Goal: Information Seeking & Learning: Learn about a topic

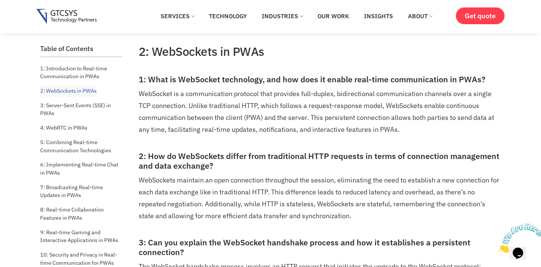
scroll to position [919, 0]
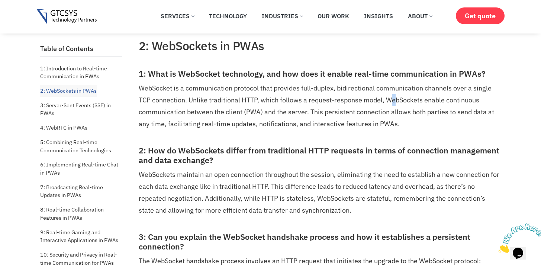
click at [398, 103] on p "WebSocket is a communication protocol that provides full-duplex, bidirectional …" at bounding box center [319, 106] width 361 height 48
drag, startPoint x: 322, startPoint y: 116, endPoint x: 346, endPoint y: 115, distance: 23.8
click at [338, 115] on p "WebSocket is a communication protocol that provides full-duplex, bidirectional …" at bounding box center [319, 106] width 361 height 48
click at [346, 115] on p "WebSocket is a communication protocol that provides full-duplex, bidirectional …" at bounding box center [319, 106] width 361 height 48
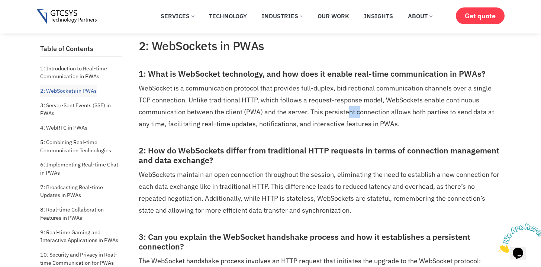
drag, startPoint x: 354, startPoint y: 115, endPoint x: 361, endPoint y: 115, distance: 6.7
click at [360, 115] on p "WebSocket is a communication protocol that provides full-duplex, bidirectional …" at bounding box center [319, 106] width 361 height 48
click at [361, 115] on p "WebSocket is a communication protocol that provides full-duplex, bidirectional …" at bounding box center [319, 106] width 361 height 48
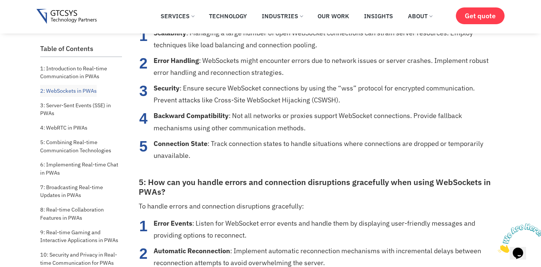
scroll to position [1315, 0]
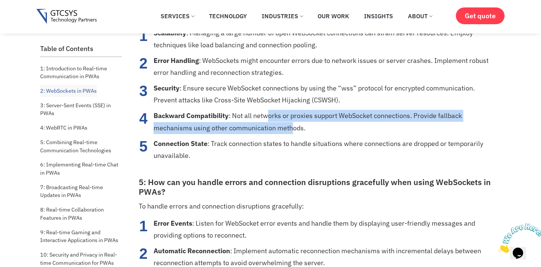
drag, startPoint x: 269, startPoint y: 121, endPoint x: 293, endPoint y: 123, distance: 23.9
click at [292, 123] on li "Backward Compatibility : Not all networks or proxies support WebSocket connecti…" at bounding box center [327, 122] width 346 height 24
click at [293, 124] on li "Backward Compatibility : Not all networks or proxies support WebSocket connecti…" at bounding box center [327, 122] width 346 height 24
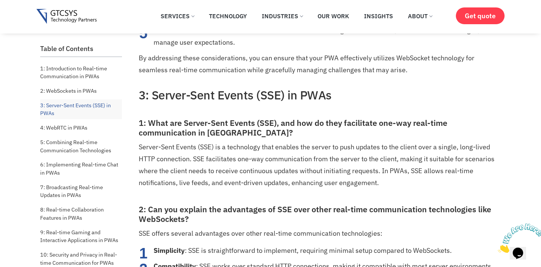
scroll to position [1618, 0]
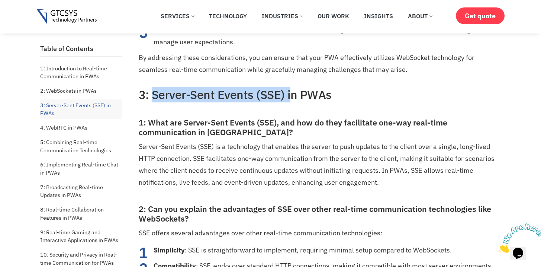
drag, startPoint x: 289, startPoint y: 96, endPoint x: 152, endPoint y: 99, distance: 137.3
click at [152, 99] on h2 "3: Server-Sent Events (SSE) in PWAs" at bounding box center [319, 94] width 361 height 14
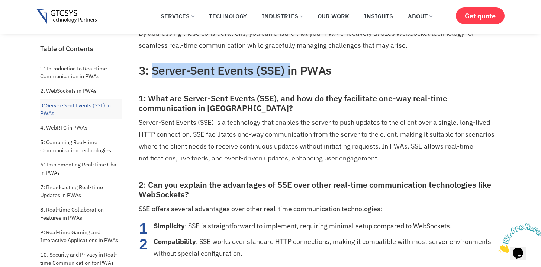
scroll to position [1642, 0]
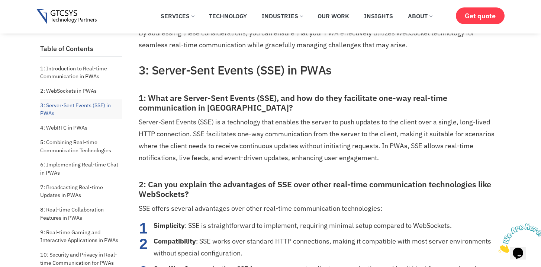
click at [254, 151] on p "Server-Sent Events (SSE) is a technology that enables the server to push update…" at bounding box center [319, 140] width 361 height 48
click at [301, 152] on p "Server-Sent Events (SSE) is a technology that enables the server to push update…" at bounding box center [319, 140] width 361 height 48
click at [356, 148] on p "Server-Sent Events (SSE) is a technology that enables the server to push update…" at bounding box center [319, 140] width 361 height 48
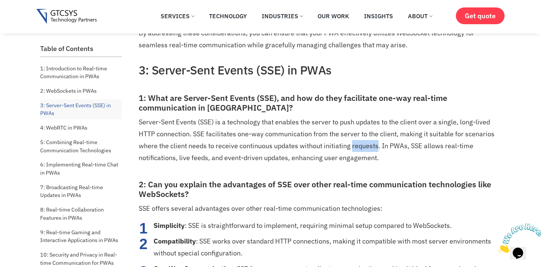
click at [356, 148] on p "Server-Sent Events (SSE) is a technology that enables the server to push update…" at bounding box center [319, 140] width 361 height 48
click at [390, 149] on p "Server-Sent Events (SSE) is a technology that enables the server to push update…" at bounding box center [319, 140] width 361 height 48
click at [382, 160] on p "Server-Sent Events (SSE) is a technology that enables the server to push update…" at bounding box center [319, 140] width 361 height 48
drag, startPoint x: 343, startPoint y: 160, endPoint x: 271, endPoint y: 160, distance: 71.8
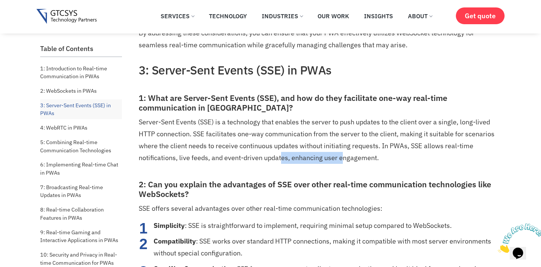
click at [272, 160] on p "Server-Sent Events (SSE) is a technology that enables the server to push update…" at bounding box center [319, 140] width 361 height 48
click at [269, 160] on p "Server-Sent Events (SSE) is a technology that enables the server to push update…" at bounding box center [319, 140] width 361 height 48
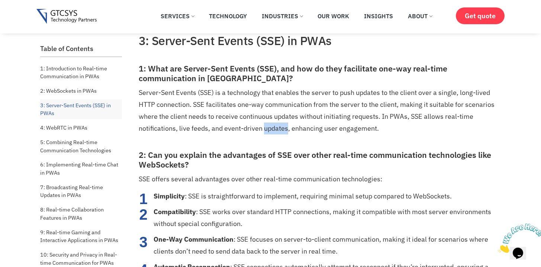
scroll to position [1667, 0]
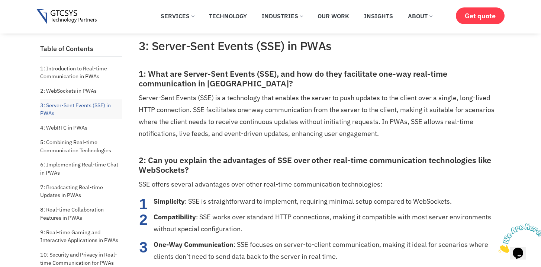
click at [274, 158] on h3 "2: Can you explain the advantages of SSE over other real-time communication tec…" at bounding box center [319, 164] width 361 height 19
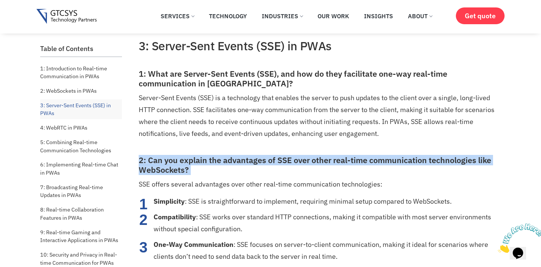
click at [274, 158] on h3 "2: Can you explain the advantages of SSE over other real-time communication tec…" at bounding box center [319, 164] width 361 height 19
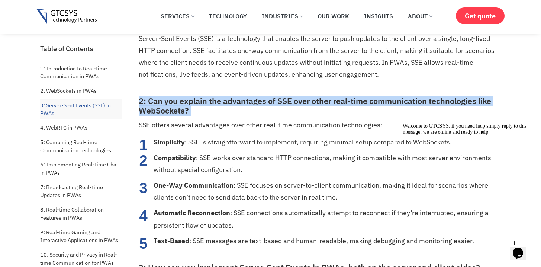
scroll to position [1780, 0]
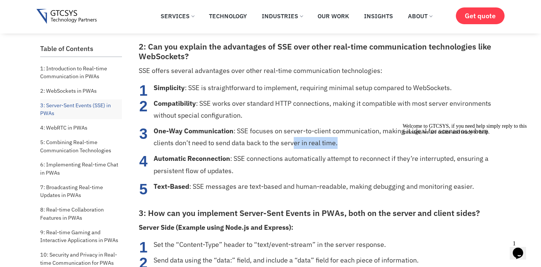
drag, startPoint x: 283, startPoint y: 137, endPoint x: 267, endPoint y: 134, distance: 15.8
click at [273, 135] on ol "Simplicity : SSE is straightforward to implement, requiring minimal setup compa…" at bounding box center [319, 137] width 361 height 110
click at [265, 134] on li "One-Way Communication : SSE focuses on server-to-client communication, making i…" at bounding box center [327, 137] width 346 height 24
click at [317, 134] on li "One-Way Communication : SSE focuses on server-to-client communication, making i…" at bounding box center [327, 137] width 346 height 24
click at [339, 135] on li "One-Way Communication : SSE focuses on server-to-client communication, making i…" at bounding box center [327, 137] width 346 height 24
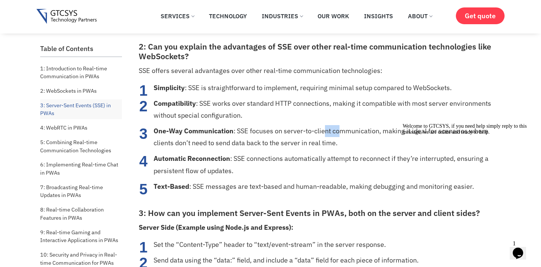
drag, startPoint x: 334, startPoint y: 136, endPoint x: 282, endPoint y: 135, distance: 52.4
click at [290, 135] on li "One-Way Communication : SSE focuses on server-to-client communication, making i…" at bounding box center [327, 137] width 346 height 24
click at [282, 135] on li "One-Way Communication : SSE focuses on server-to-client communication, making i…" at bounding box center [327, 137] width 346 height 24
drag, startPoint x: 342, startPoint y: 134, endPoint x: 366, endPoint y: 133, distance: 24.2
click at [361, 133] on li "One-Way Communication : SSE focuses on server-to-client communication, making i…" at bounding box center [327, 137] width 346 height 24
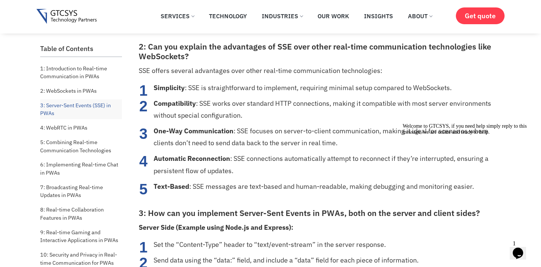
click at [366, 133] on li "One-Way Communication : SSE focuses on server-to-client communication, making i…" at bounding box center [327, 137] width 346 height 24
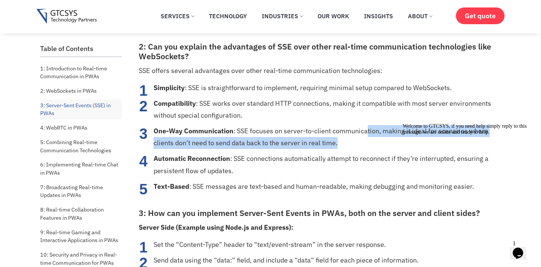
drag, startPoint x: 369, startPoint y: 142, endPoint x: 372, endPoint y: 152, distance: 10.1
click at [371, 150] on ol "Simplicity : SSE is straightforward to implement, requiring minimal setup compa…" at bounding box center [319, 137] width 361 height 110
click at [372, 152] on ol "Simplicity : SSE is straightforward to implement, requiring minimal setup compa…" at bounding box center [319, 137] width 361 height 110
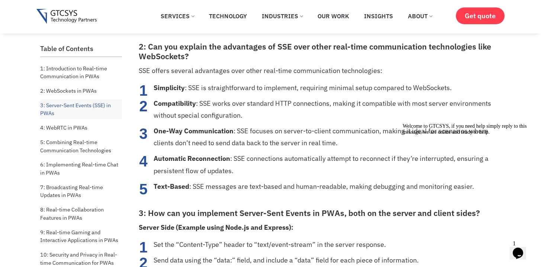
drag, startPoint x: 348, startPoint y: 136, endPoint x: 338, endPoint y: 135, distance: 10.5
click at [340, 135] on li "One-Way Communication : SSE focuses on server-to-client communication, making i…" at bounding box center [327, 137] width 346 height 24
click at [337, 135] on li "One-Way Communication : SSE focuses on server-to-client communication, making i…" at bounding box center [327, 137] width 346 height 24
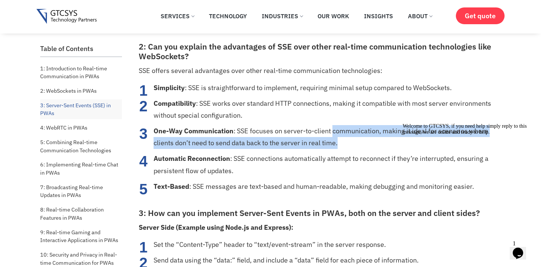
drag, startPoint x: 340, startPoint y: 136, endPoint x: 366, endPoint y: 143, distance: 26.2
click at [362, 142] on li "One-Way Communication : SSE focuses on server-to-client communication, making i…" at bounding box center [327, 137] width 346 height 24
click at [366, 143] on li "One-Way Communication : SSE focuses on server-to-client communication, making i…" at bounding box center [327, 137] width 346 height 24
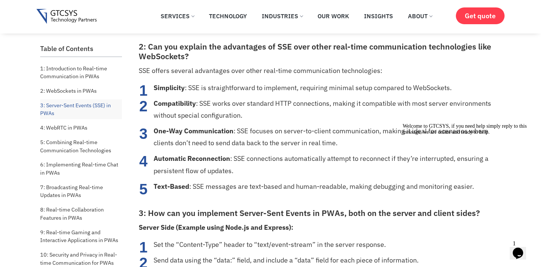
click at [352, 136] on li "One-Way Communication : SSE focuses on server-to-client communication, making i…" at bounding box center [327, 137] width 346 height 24
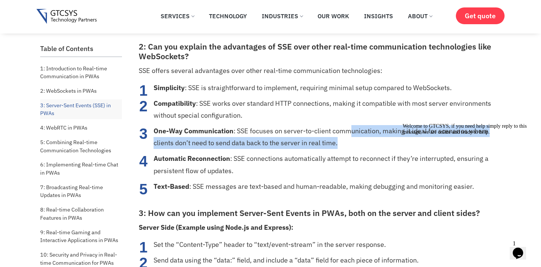
click at [352, 136] on li "One-Way Communication : SSE focuses on server-to-client communication, making i…" at bounding box center [327, 137] width 346 height 24
drag, startPoint x: 363, startPoint y: 137, endPoint x: 381, endPoint y: 138, distance: 18.6
click at [381, 138] on li "One-Way Communication : SSE focuses on server-to-client communication, making i…" at bounding box center [327, 137] width 346 height 24
drag, startPoint x: 383, startPoint y: 133, endPoint x: 397, endPoint y: 140, distance: 15.8
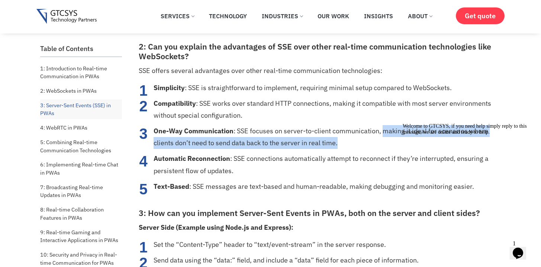
click at [395, 139] on li "One-Way Communication : SSE focuses on server-to-client communication, making i…" at bounding box center [327, 137] width 346 height 24
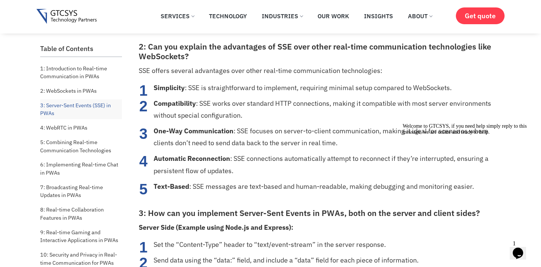
click at [399, 141] on li "One-Way Communication : SSE focuses on server-to-client communication, making i…" at bounding box center [327, 137] width 346 height 24
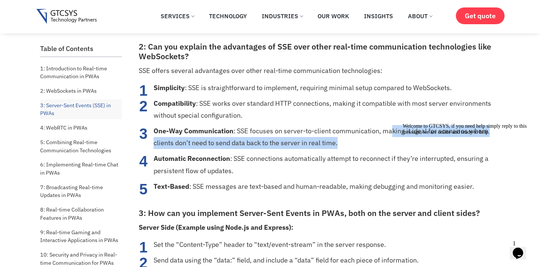
drag, startPoint x: 393, startPoint y: 135, endPoint x: 398, endPoint y: 145, distance: 10.8
click at [397, 143] on li "One-Way Communication : SSE focuses on server-to-client communication, making i…" at bounding box center [327, 137] width 346 height 24
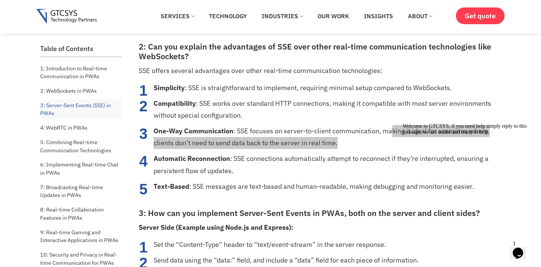
click at [403, 135] on div "Welcome to GTCSYS, if you need help simply reply to this message, we are online…" at bounding box center [470, 129] width 134 height 12
drag, startPoint x: 400, startPoint y: 147, endPoint x: 376, endPoint y: 139, distance: 24.7
click at [400, 139] on html "Welcome to GTCSYS, if you need help simply reply to this message, we are online…" at bounding box center [467, 176] width 134 height 113
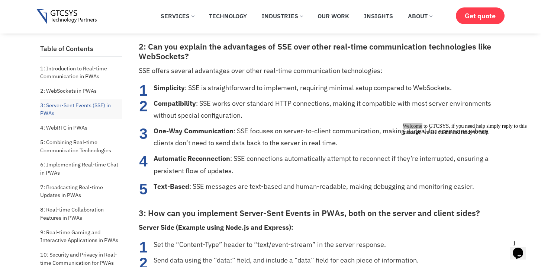
click at [368, 136] on li "One-Way Communication : SSE focuses on server-to-client communication, making i…" at bounding box center [327, 137] width 346 height 24
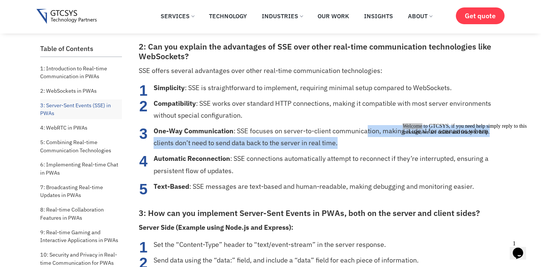
drag, startPoint x: 367, startPoint y: 132, endPoint x: 391, endPoint y: 146, distance: 27.0
click at [385, 142] on li "One-Way Communication : SSE focuses on server-to-client communication, making i…" at bounding box center [327, 137] width 346 height 24
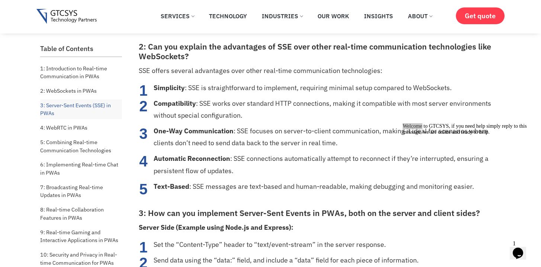
click at [396, 150] on ol "Simplicity : SSE is straightforward to implement, requiring minimal setup compa…" at bounding box center [319, 137] width 361 height 110
drag, startPoint x: 396, startPoint y: 150, endPoint x: 354, endPoint y: 131, distance: 45.3
click at [362, 134] on ol "Simplicity : SSE is straightforward to implement, requiring minimal setup compa…" at bounding box center [319, 137] width 361 height 110
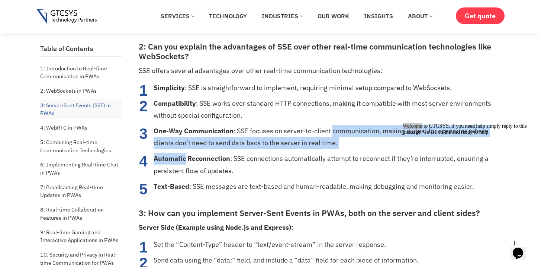
click at [354, 131] on li "One-Way Communication : SSE focuses on server-to-client communication, making i…" at bounding box center [327, 137] width 346 height 24
drag, startPoint x: 357, startPoint y: 135, endPoint x: 367, endPoint y: 145, distance: 14.5
click at [367, 144] on li "One-Way Communication : SSE focuses on server-to-client communication, making i…" at bounding box center [327, 137] width 346 height 24
click at [367, 145] on li "One-Way Communication : SSE focuses on server-to-client communication, making i…" at bounding box center [327, 137] width 346 height 24
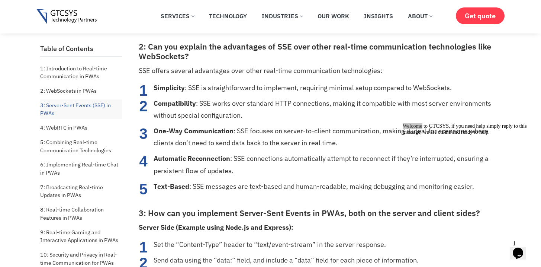
drag, startPoint x: 331, startPoint y: 144, endPoint x: 284, endPoint y: 144, distance: 46.5
click at [308, 144] on li "One-Way Communication : SSE focuses on server-to-client communication, making i…" at bounding box center [327, 137] width 346 height 24
click at [284, 144] on li "One-Way Communication : SSE focuses on server-to-client communication, making i…" at bounding box center [327, 137] width 346 height 24
click at [299, 147] on li "One-Way Communication : SSE focuses on server-to-client communication, making i…" at bounding box center [327, 137] width 346 height 24
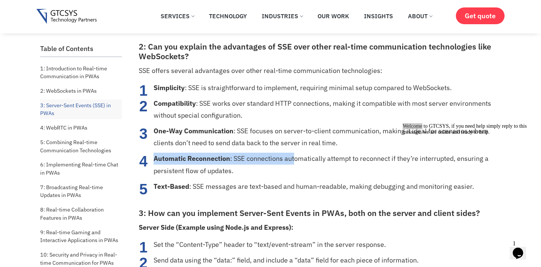
drag, startPoint x: 335, startPoint y: 157, endPoint x: 271, endPoint y: 164, distance: 64.4
click at [275, 164] on li "Automatic Reconnection : SSE connections automatically attempt to reconnect if …" at bounding box center [327, 164] width 346 height 24
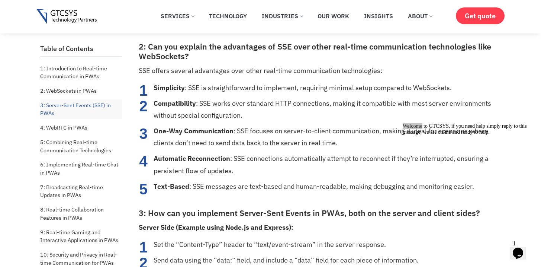
click at [271, 164] on li "Automatic Reconnection : SSE connections automatically attempt to reconnect if …" at bounding box center [327, 164] width 346 height 24
click at [269, 164] on li "Automatic Reconnection : SSE connections automatically attempt to reconnect if …" at bounding box center [327, 164] width 346 height 24
drag, startPoint x: 257, startPoint y: 160, endPoint x: 283, endPoint y: 165, distance: 27.3
click at [283, 165] on li "Automatic Reconnection : SSE connections automatically attempt to reconnect if …" at bounding box center [327, 164] width 346 height 24
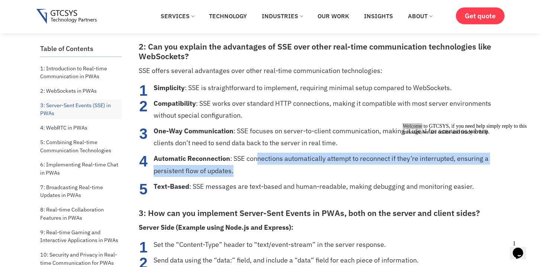
click at [292, 167] on li "Automatic Reconnection : SSE connections automatically attempt to reconnect if …" at bounding box center [327, 164] width 346 height 24
drag, startPoint x: 260, startPoint y: 161, endPoint x: 251, endPoint y: 160, distance: 9.0
click at [256, 161] on li "Automatic Reconnection : SSE connections automatically attempt to reconnect if …" at bounding box center [327, 164] width 346 height 24
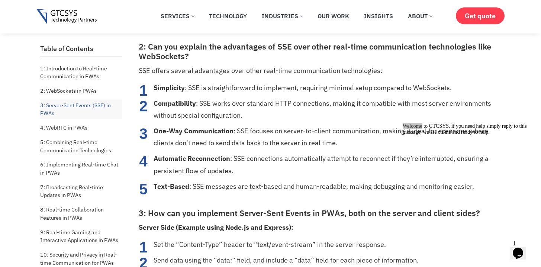
drag, startPoint x: 251, startPoint y: 160, endPoint x: 266, endPoint y: 161, distance: 15.3
click at [251, 160] on li "Automatic Reconnection : SSE connections automatically attempt to reconnect if …" at bounding box center [327, 164] width 346 height 24
drag, startPoint x: 266, startPoint y: 161, endPoint x: 320, endPoint y: 169, distance: 54.5
click at [297, 164] on li "Automatic Reconnection : SSE connections automatically attempt to reconnect if …" at bounding box center [327, 164] width 346 height 24
click at [320, 169] on li "Automatic Reconnection : SSE connections automatically attempt to reconnect if …" at bounding box center [327, 164] width 346 height 24
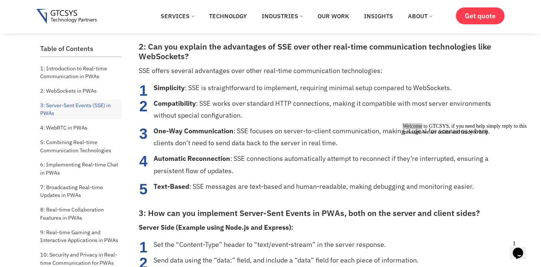
drag, startPoint x: 276, startPoint y: 165, endPoint x: 261, endPoint y: 164, distance: 15.0
click at [267, 164] on li "Automatic Reconnection : SSE connections automatically attempt to reconnect if …" at bounding box center [327, 164] width 346 height 24
click at [261, 164] on li "Automatic Reconnection : SSE connections automatically attempt to reconnect if …" at bounding box center [327, 164] width 346 height 24
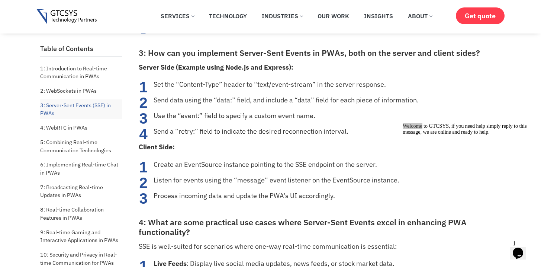
scroll to position [1935, 0]
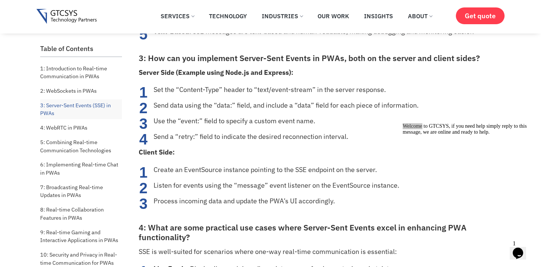
click at [252, 94] on li "Set the “Content-Type” header to “text/event-stream” in the server response." at bounding box center [327, 90] width 346 height 12
click at [274, 91] on li "Set the “Content-Type” header to “text/event-stream” in the server response." at bounding box center [327, 90] width 346 height 12
click at [275, 91] on li "Set the “Content-Type” header to “text/event-stream” in the server response." at bounding box center [327, 90] width 346 height 12
click at [284, 92] on li "Set the “Content-Type” header to “text/event-stream” in the server response." at bounding box center [327, 90] width 346 height 12
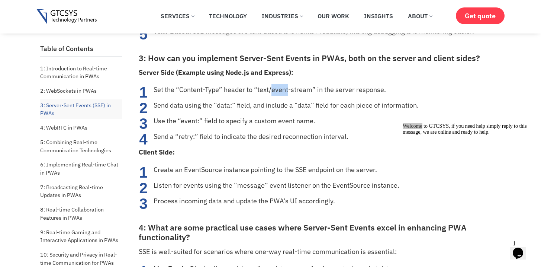
click at [284, 92] on li "Set the “Content-Type” header to “text/event-stream” in the server response." at bounding box center [327, 90] width 346 height 12
click at [220, 102] on li "Send data using the “data:” field, and include a “data” field for each piece of…" at bounding box center [327, 105] width 346 height 12
click at [253, 108] on li "Send data using the “data:” field, and include a “data” field for each piece of…" at bounding box center [327, 105] width 346 height 12
drag, startPoint x: 253, startPoint y: 108, endPoint x: 294, endPoint y: 107, distance: 41.3
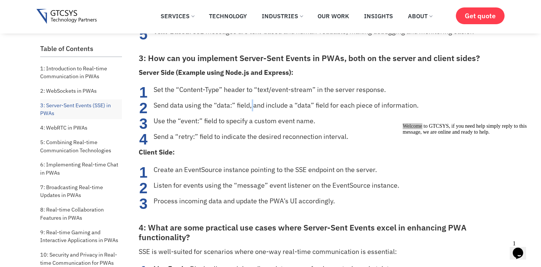
click at [253, 108] on li "Send data using the “data:” field, and include a “data” field for each piece of…" at bounding box center [327, 105] width 346 height 12
click at [302, 107] on li "Send data using the “data:” field, and include a “data” field for each piece of…" at bounding box center [327, 105] width 346 height 12
drag, startPoint x: 277, startPoint y: 108, endPoint x: 305, endPoint y: 108, distance: 27.2
click at [274, 108] on li "Send data using the “data:” field, and include a “data” field for each piece of…" at bounding box center [327, 105] width 346 height 12
click at [347, 109] on li "Send data using the “data:” field, and include a “data” field for each piece of…" at bounding box center [327, 105] width 346 height 12
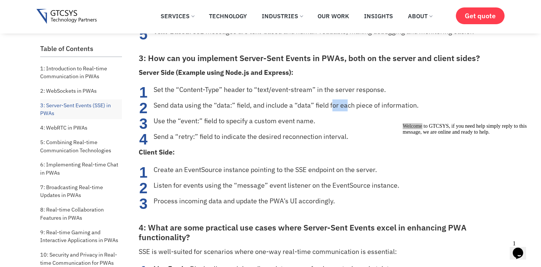
click at [347, 109] on li "Send data using the “data:” field, and include a “data” field for each piece of…" at bounding box center [327, 105] width 346 height 12
click at [241, 134] on li "Send a “retry:” field to indicate the desired reconnection interval." at bounding box center [327, 137] width 346 height 12
click at [240, 126] on li "Use the “event:” field to specify a custom event name." at bounding box center [327, 121] width 346 height 12
click at [265, 128] on ol "Set the “Content-Type” header to “text/event-stream” in the server response. Se…" at bounding box center [319, 113] width 361 height 59
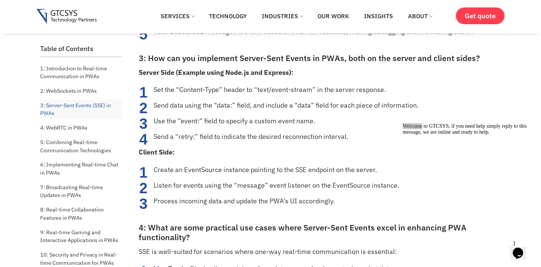
click at [187, 128] on ol "Set the “Content-Type” header to “text/event-stream” in the server response. Se…" at bounding box center [319, 113] width 361 height 59
drag, startPoint x: 187, startPoint y: 128, endPoint x: 209, endPoint y: 122, distance: 22.6
click at [190, 127] on ol "Set the “Content-Type” header to “text/event-stream” in the server response. Se…" at bounding box center [319, 113] width 361 height 59
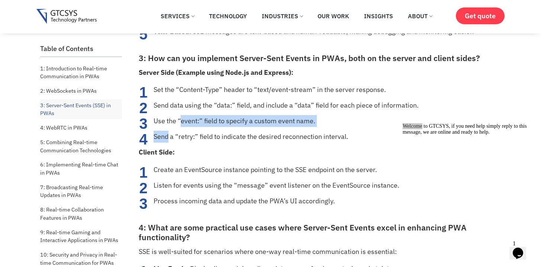
click at [226, 122] on li "Use the “event:” field to specify a custom event name." at bounding box center [327, 121] width 346 height 12
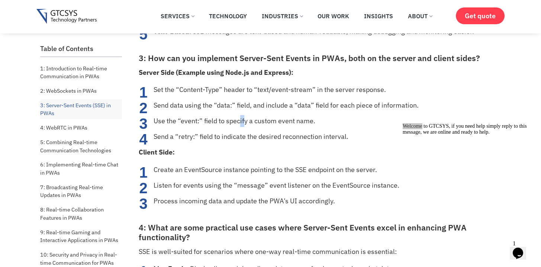
click at [247, 123] on li "Use the “event:” field to specify a custom event name." at bounding box center [327, 121] width 346 height 12
click at [245, 139] on li "Send a “retry:” field to indicate the desired reconnection interval." at bounding box center [327, 137] width 346 height 12
drag, startPoint x: 245, startPoint y: 139, endPoint x: 283, endPoint y: 160, distance: 43.8
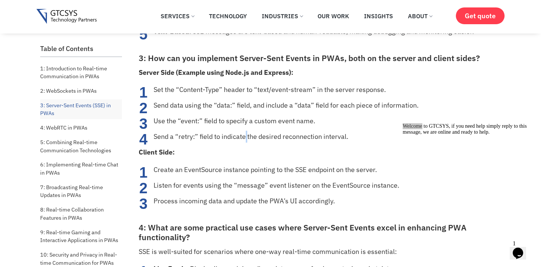
click at [245, 139] on li "Send a “retry:” field to indicate the desired reconnection interval." at bounding box center [327, 137] width 346 height 12
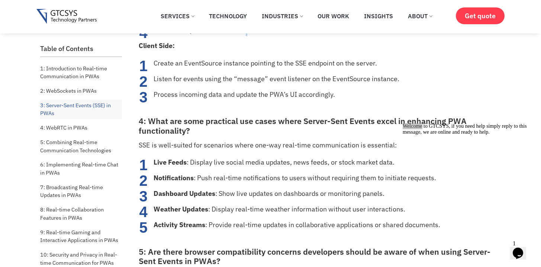
scroll to position [2055, 0]
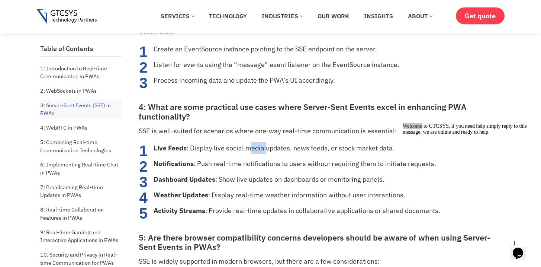
click at [266, 148] on li "Live Feeds : Display live social media updates, news feeds, or stock market dat…" at bounding box center [327, 148] width 346 height 12
click at [272, 148] on li "Live Feeds : Display live social media updates, news feeds, or stock market dat…" at bounding box center [327, 148] width 346 height 12
drag, startPoint x: 272, startPoint y: 148, endPoint x: 253, endPoint y: 148, distance: 18.6
click at [258, 148] on li "Live Feeds : Display live social media updates, news feeds, or stock market dat…" at bounding box center [327, 148] width 346 height 12
click at [251, 148] on li "Live Feeds : Display live social media updates, news feeds, or stock market dat…" at bounding box center [327, 148] width 346 height 12
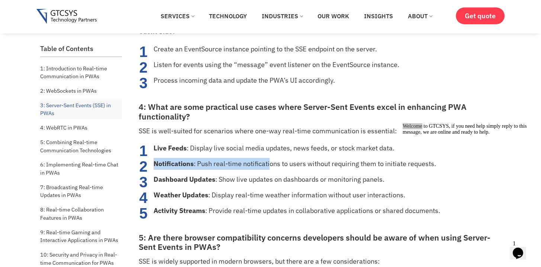
drag, startPoint x: 264, startPoint y: 157, endPoint x: 287, endPoint y: 163, distance: 23.8
click at [280, 160] on ol "Live Feeds : Display live social media updates, news feeds, or stock market dat…" at bounding box center [319, 179] width 361 height 74
click at [287, 163] on li "Notifications : Push real-time notifications to users without requiring them to…" at bounding box center [327, 164] width 346 height 12
drag, startPoint x: 276, startPoint y: 166, endPoint x: 244, endPoint y: 157, distance: 33.0
click at [272, 166] on li "Notifications : Push real-time notifications to users without requiring them to…" at bounding box center [327, 164] width 346 height 12
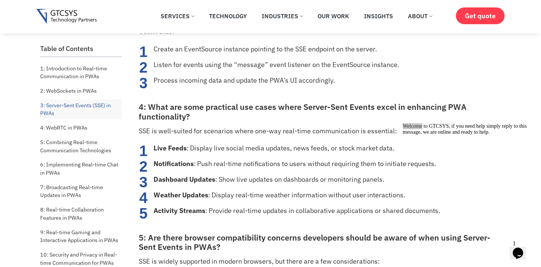
drag, startPoint x: 249, startPoint y: 112, endPoint x: 202, endPoint y: 111, distance: 46.9
click at [211, 111] on h3 "4: What are some practical use cases where Server-Sent Events excel in enhancin…" at bounding box center [319, 111] width 361 height 19
click at [202, 111] on h3 "4: What are some practical use cases where Server-Sent Events excel in enhancin…" at bounding box center [319, 111] width 361 height 19
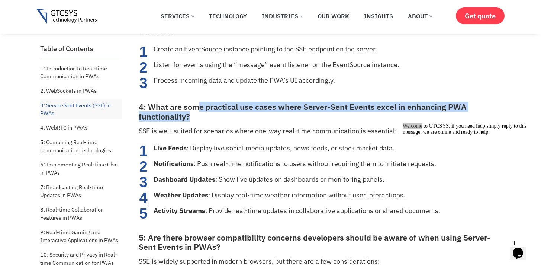
click at [228, 118] on h3 "4: What are some practical use cases where Server-Sent Events excel in enhancin…" at bounding box center [319, 111] width 361 height 19
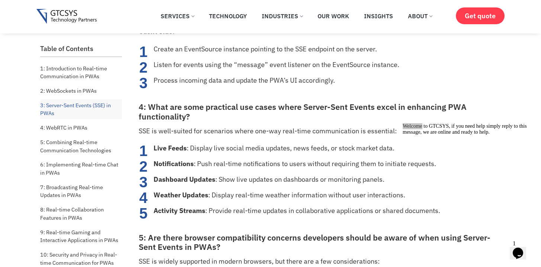
drag, startPoint x: 211, startPoint y: 118, endPoint x: 161, endPoint y: 112, distance: 50.1
click at [161, 112] on h3 "4: What are some practical use cases where Server-Sent Events excel in enhancin…" at bounding box center [319, 111] width 361 height 19
drag
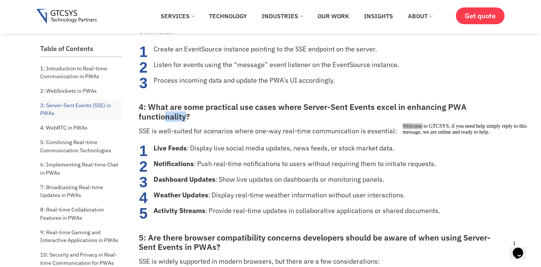
click at [246, 148] on li "Live Feeds : Display live social media updates, news feeds, or stock market dat…" at bounding box center [327, 148] width 346 height 12
click at [260, 148] on li "Live Feeds : Display live social media updates, news feeds, or stock market dat…" at bounding box center [327, 148] width 346 height 12
click at [365, 159] on li "Notifications : Push real-time notifications to users without requiring them to…" at bounding box center [327, 164] width 346 height 12
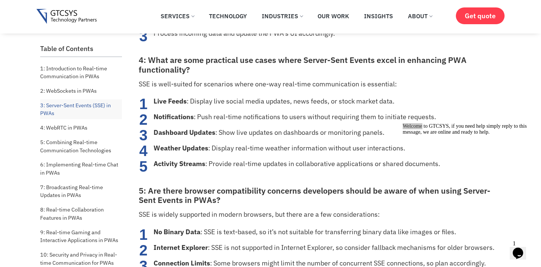
scroll to position [2108, 0]
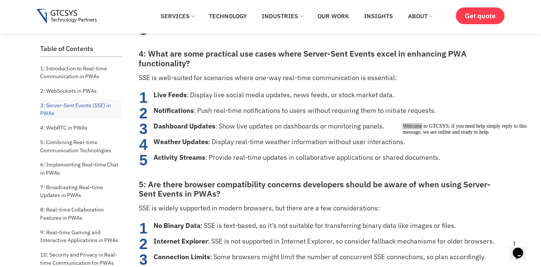
click at [327, 163] on li "Activity Streams : Provide real-time updates in collaborative applications or s…" at bounding box center [327, 157] width 346 height 12
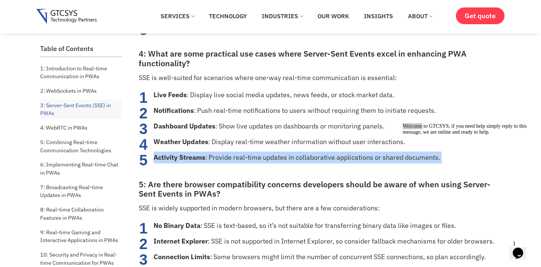
click at [327, 163] on li "Activity Streams : Provide real-time updates in collaborative applications or s…" at bounding box center [327, 157] width 346 height 12
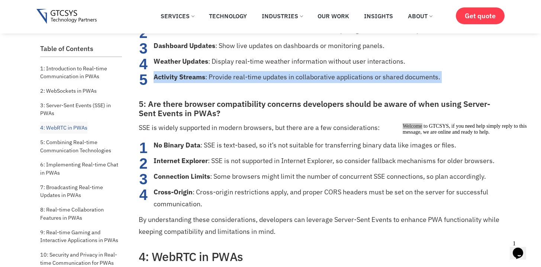
scroll to position [2204, 0]
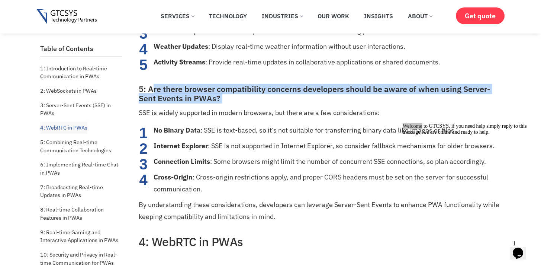
click at [154, 88] on h3 "5: Are there browser compatibility concerns developers should be aware of when …" at bounding box center [319, 93] width 361 height 19
click at [238, 102] on h3 "5: Are there browser compatibility concerns developers should be aware of when …" at bounding box center [319, 93] width 361 height 19
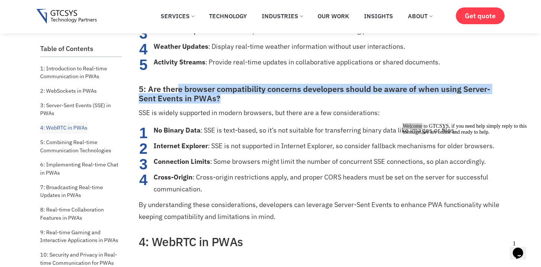
click at [171, 91] on h3 "5: Are there browser compatibility concerns developers should be aware of when …" at bounding box center [319, 93] width 361 height 19
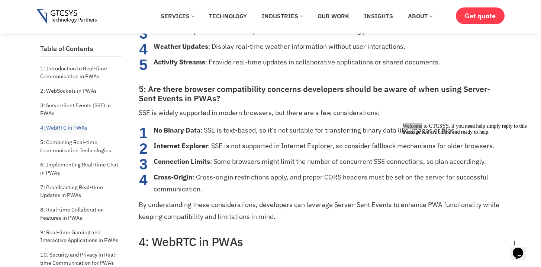
click at [165, 91] on h3 "5: Are there browser compatibility concerns developers should be aware of when …" at bounding box center [319, 93] width 361 height 19
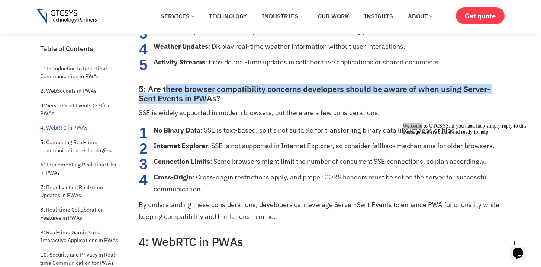
click at [216, 97] on h3 "5: Are there browser compatibility concerns developers should be aware of when …" at bounding box center [319, 93] width 361 height 19
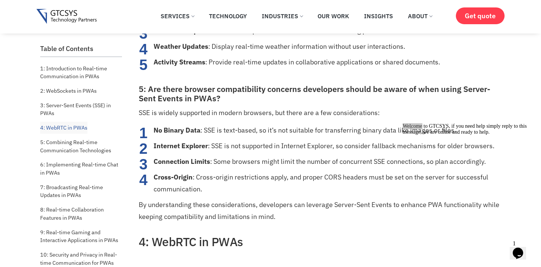
click at [237, 101] on h3 "5: Are there browser compatibility concerns developers should be aware of when …" at bounding box center [319, 93] width 361 height 19
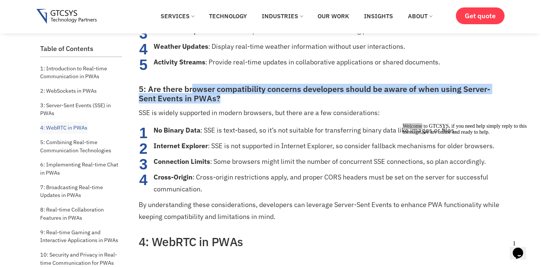
click at [183, 93] on h3 "5: Are there browser compatibility concerns developers should be aware of when …" at bounding box center [319, 93] width 361 height 19
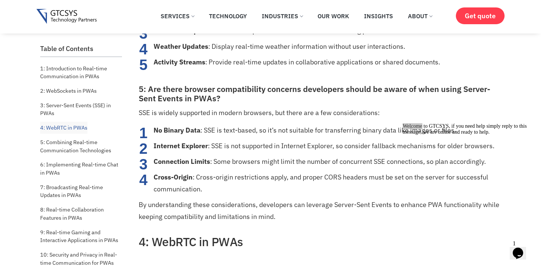
click at [162, 92] on h3 "5: Are there browser compatibility concerns developers should be aware of when …" at bounding box center [319, 93] width 361 height 19
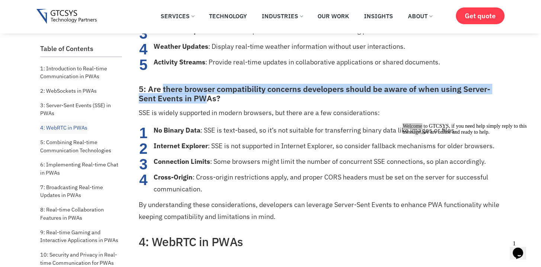
click at [226, 98] on h3 "5: Are there browser compatibility concerns developers should be aware of when …" at bounding box center [319, 93] width 361 height 19
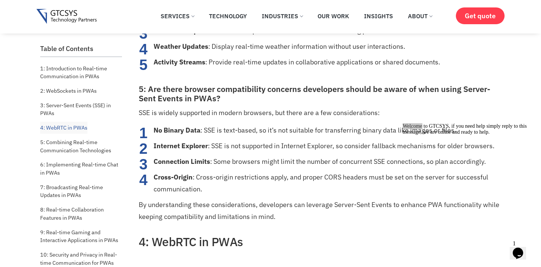
click at [255, 103] on h3 "5: Are there browser compatibility concerns developers should be aware of when …" at bounding box center [319, 93] width 361 height 19
click at [225, 115] on p "SSE is widely supported in modern browsers, but there are a few considerations:" at bounding box center [319, 113] width 361 height 12
click at [233, 116] on p "SSE is widely supported in modern browsers, but there are a few considerations:" at bounding box center [319, 113] width 361 height 12
click at [262, 113] on p "SSE is widely supported in modern browsers, but there are a few considerations:" at bounding box center [319, 113] width 361 height 12
click at [275, 113] on p "SSE is widely supported in modern browsers, but there are a few considerations:" at bounding box center [319, 113] width 361 height 12
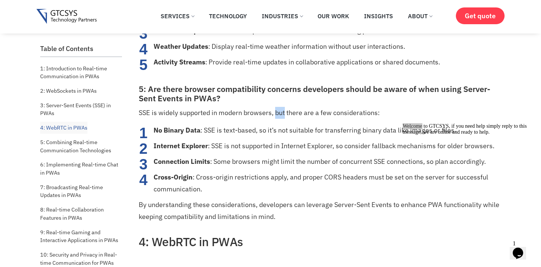
click at [280, 113] on p "SSE is widely supported in modern browsers, but there are a few considerations:" at bounding box center [319, 113] width 361 height 12
click at [306, 113] on p "SSE is widely supported in modern browsers, but there are a few considerations:" at bounding box center [319, 113] width 361 height 12
click at [296, 130] on li "No Binary Data : SSE is text-based, so it’s not suitable for transferring binar…" at bounding box center [327, 130] width 346 height 12
click at [299, 130] on li "No Binary Data : SSE is text-based, so it’s not suitable for transferring binar…" at bounding box center [327, 130] width 346 height 12
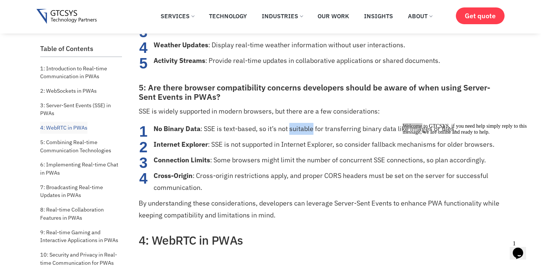
scroll to position [2205, 0]
click at [305, 143] on li "Internet Explorer : SSE is not supported in Internet Explorer, so consider fall…" at bounding box center [327, 144] width 346 height 12
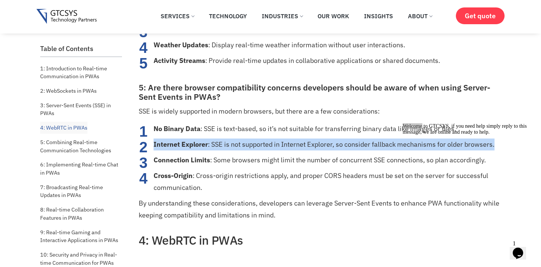
click at [305, 143] on li "Internet Explorer : SSE is not supported in Internet Explorer, so consider fall…" at bounding box center [327, 144] width 346 height 12
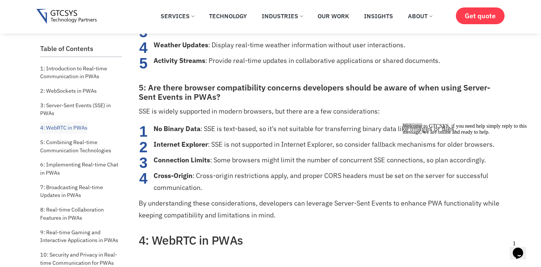
click at [285, 135] on ol "No Binary Data : SSE is text-based, so it’s not suitable for transferring binar…" at bounding box center [319, 158] width 361 height 71
click at [285, 131] on li "No Binary Data : SSE is text-based, so it’s not suitable for transferring binar…" at bounding box center [327, 129] width 346 height 12
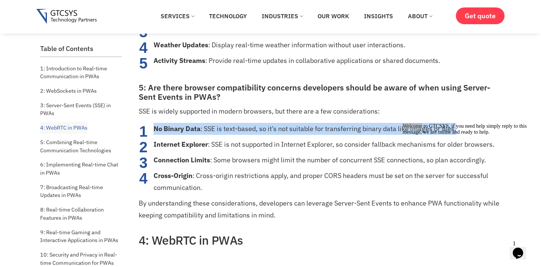
click at [285, 131] on li "No Binary Data : SSE is text-based, so it’s not suitable for transferring binar…" at bounding box center [327, 129] width 346 height 12
click at [290, 137] on ol "No Binary Data : SSE is text-based, so it’s not suitable for transferring binar…" at bounding box center [319, 158] width 361 height 71
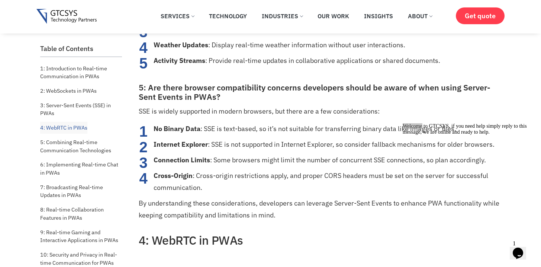
click at [290, 144] on li "Internet Explorer : SSE is not supported in Internet Explorer, so consider fall…" at bounding box center [327, 144] width 346 height 12
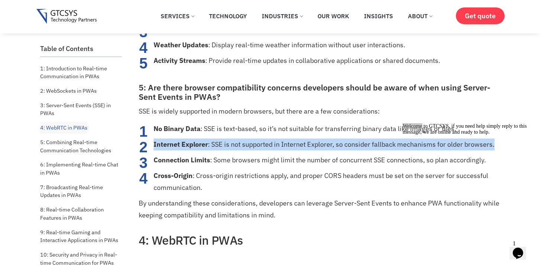
click at [290, 144] on li "Internet Explorer : SSE is not supported in Internet Explorer, so consider fall…" at bounding box center [327, 144] width 346 height 12
click at [286, 147] on li "Internet Explorer : SSE is not supported in Internet Explorer, so consider fall…" at bounding box center [327, 144] width 346 height 12
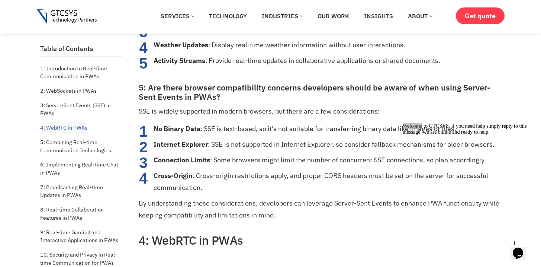
click at [304, 147] on li "Internet Explorer : SSE is not supported in Internet Explorer, so consider fall…" at bounding box center [327, 144] width 346 height 12
click at [306, 147] on li "Internet Explorer : SSE is not supported in Internet Explorer, so consider fall…" at bounding box center [327, 144] width 346 height 12
click at [316, 147] on li "Internet Explorer : SSE is not supported in Internet Explorer, so consider fall…" at bounding box center [327, 144] width 346 height 12
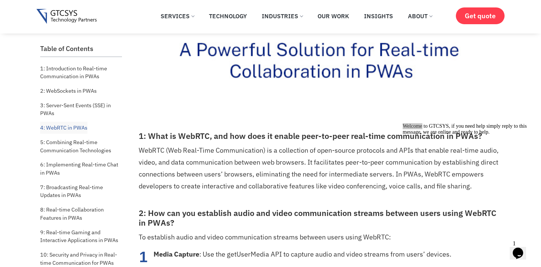
scroll to position [2657, 0]
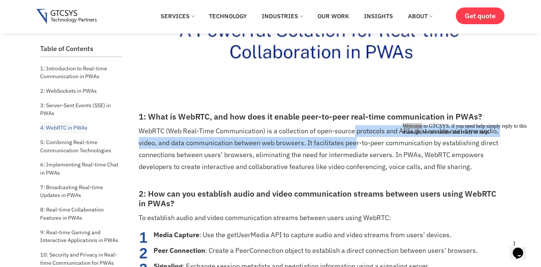
click at [354, 141] on p "WebRTC (Web Real-Time Communication) is a collection of open-source protocols a…" at bounding box center [319, 149] width 361 height 48
click at [354, 144] on p "WebRTC (Web Real-Time Communication) is a collection of open-source protocols a…" at bounding box center [319, 149] width 361 height 48
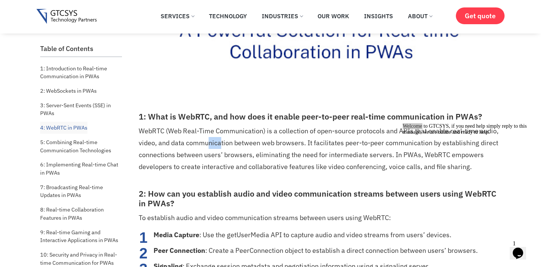
drag, startPoint x: 209, startPoint y: 146, endPoint x: 231, endPoint y: 145, distance: 21.6
click at [227, 145] on p "WebRTC (Web Real-Time Communication) is a collection of open-source protocols a…" at bounding box center [319, 149] width 361 height 48
click at [242, 145] on p "WebRTC (Web Real-Time Communication) is a collection of open-source protocols a…" at bounding box center [319, 149] width 361 height 48
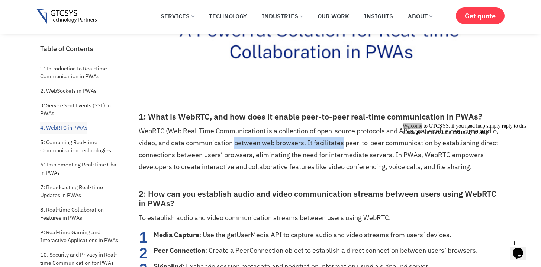
click at [344, 142] on p "WebRTC (Web Real-Time Communication) is a collection of open-source protocols a…" at bounding box center [319, 149] width 361 height 48
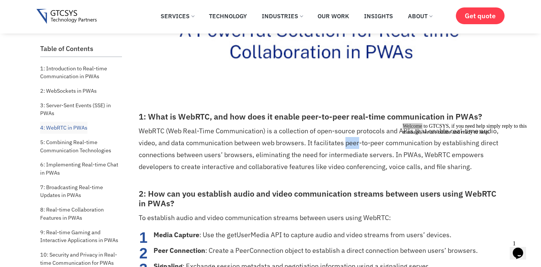
drag, startPoint x: 344, startPoint y: 142, endPoint x: 391, endPoint y: 142, distance: 46.5
click at [391, 142] on p "WebRTC (Web Real-Time Communication) is a collection of open-source protocols a…" at bounding box center [319, 149] width 361 height 48
click at [427, 135] on div "Welcome to GTCSYS, if you need help simply reply to this message, we are online…" at bounding box center [470, 129] width 134 height 12
click at [425, 135] on div "Welcome to GTCSYS, if you need help simply reply to this message, we are online…" at bounding box center [470, 129] width 134 height 12
click at [426, 135] on div "Welcome to GTCSYS, if you need help simply reply to this message, we are online…" at bounding box center [470, 129] width 134 height 12
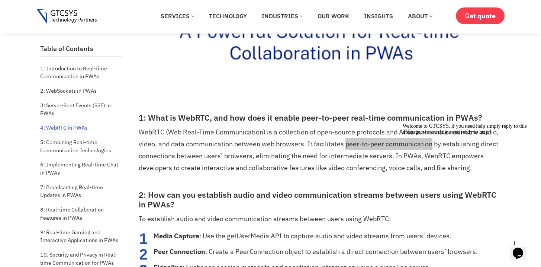
scroll to position [2656, 0]
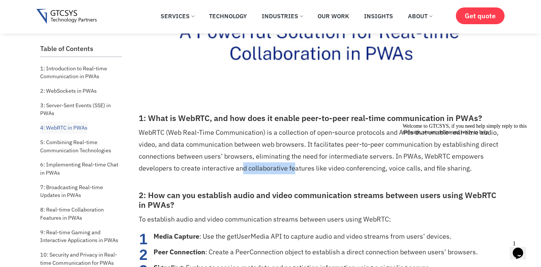
drag, startPoint x: 271, startPoint y: 164, endPoint x: 235, endPoint y: 163, distance: 35.7
click at [235, 163] on p "WebRTC (Web Real-Time Communication) is a collection of open-source protocols a…" at bounding box center [319, 150] width 361 height 48
drag, startPoint x: 261, startPoint y: 157, endPoint x: 342, endPoint y: 157, distance: 80.7
click at [333, 157] on p "WebRTC (Web Real-Time Communication) is a collection of open-source protocols a…" at bounding box center [319, 150] width 361 height 48
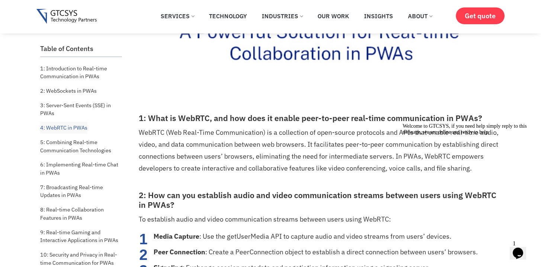
click at [342, 157] on p "WebRTC (Web Real-Time Communication) is a collection of open-source protocols a…" at bounding box center [319, 150] width 361 height 48
click at [366, 159] on p "WebRTC (Web Real-Time Communication) is a collection of open-source protocols a…" at bounding box center [319, 150] width 361 height 48
click at [376, 160] on p "WebRTC (Web Real-Time Communication) is a collection of open-source protocols a…" at bounding box center [319, 150] width 361 height 48
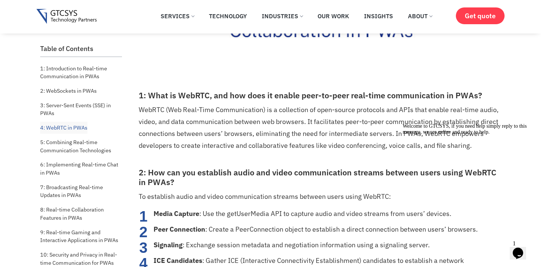
scroll to position [2722, 0]
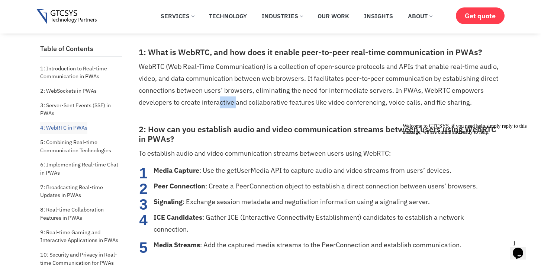
drag, startPoint x: 222, startPoint y: 103, endPoint x: 262, endPoint y: 105, distance: 39.8
click at [253, 103] on p "WebRTC (Web Real-Time Communication) is a collection of open-source protocols a…" at bounding box center [319, 85] width 361 height 48
click at [268, 105] on p "WebRTC (Web Real-Time Communication) is a collection of open-source protocols a…" at bounding box center [319, 85] width 361 height 48
click at [322, 106] on p "WebRTC (Web Real-Time Communication) is a collection of open-source protocols a…" at bounding box center [319, 85] width 361 height 48
click at [343, 106] on p "WebRTC (Web Real-Time Communication) is a collection of open-source protocols a…" at bounding box center [319, 85] width 361 height 48
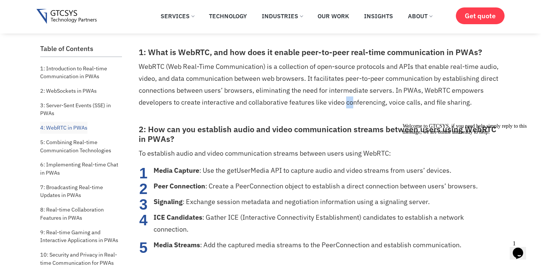
click at [372, 105] on p "WebRTC (Web Real-Time Communication) is a collection of open-source protocols a…" at bounding box center [319, 85] width 361 height 48
click at [389, 105] on p "WebRTC (Web Real-Time Communication) is a collection of open-source protocols a…" at bounding box center [319, 85] width 361 height 48
click at [344, 105] on p "WebRTC (Web Real-Time Communication) is a collection of open-source protocols a…" at bounding box center [319, 85] width 361 height 48
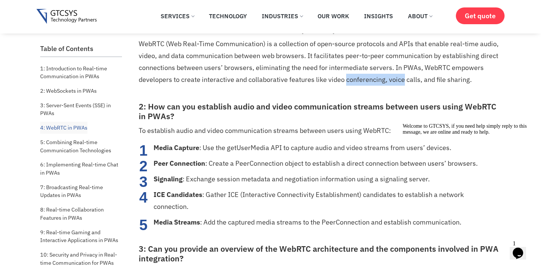
scroll to position [2782, 0]
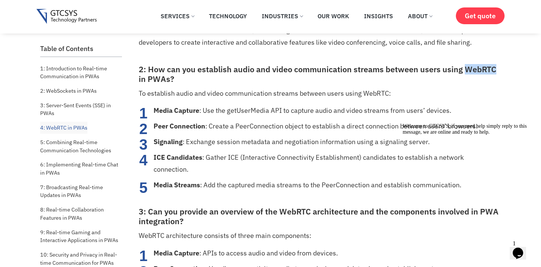
drag, startPoint x: 479, startPoint y: 70, endPoint x: 498, endPoint y: 69, distance: 19.0
click at [498, 69] on h3 "2: How can you establish audio and video communication streams between users us…" at bounding box center [319, 74] width 361 height 19
copy h3 "WebRTC"
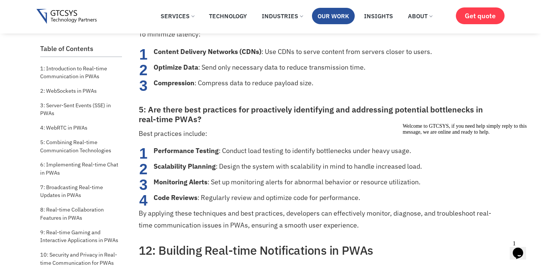
scroll to position [8353, 0]
